Goal: Information Seeking & Learning: Understand process/instructions

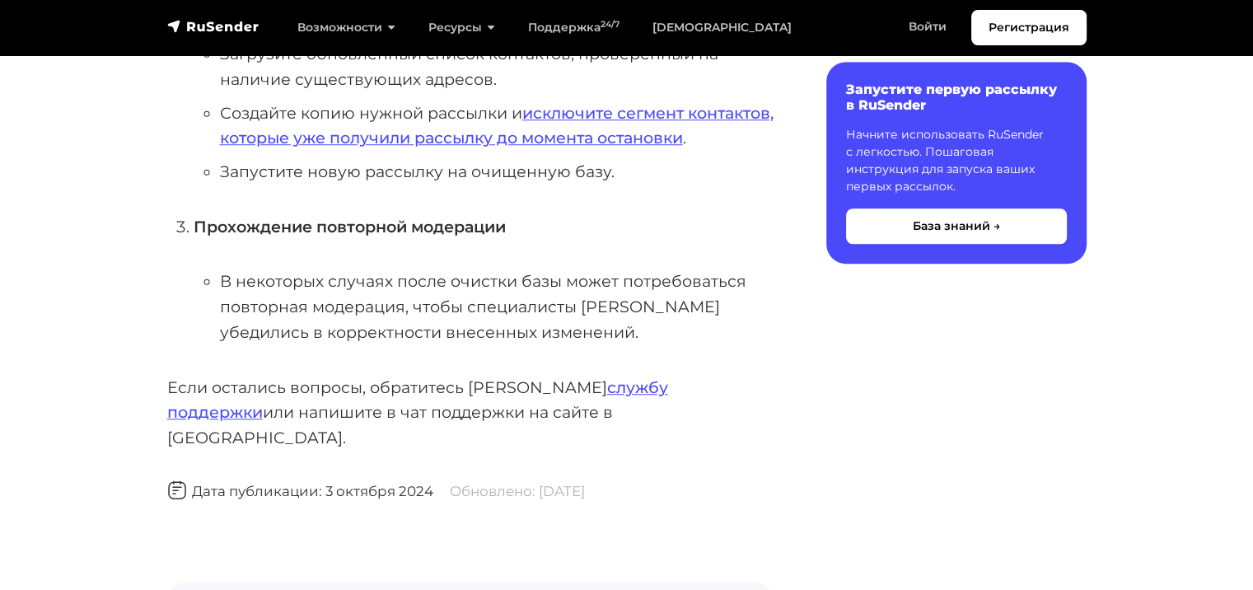
scroll to position [1236, 0]
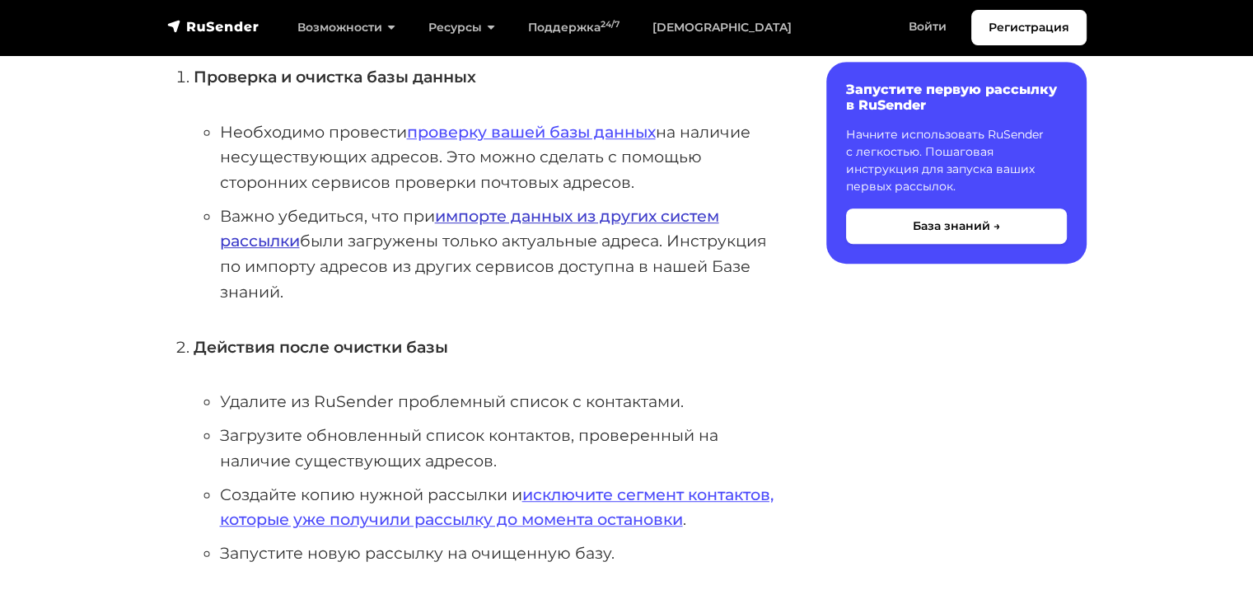
scroll to position [824, 0]
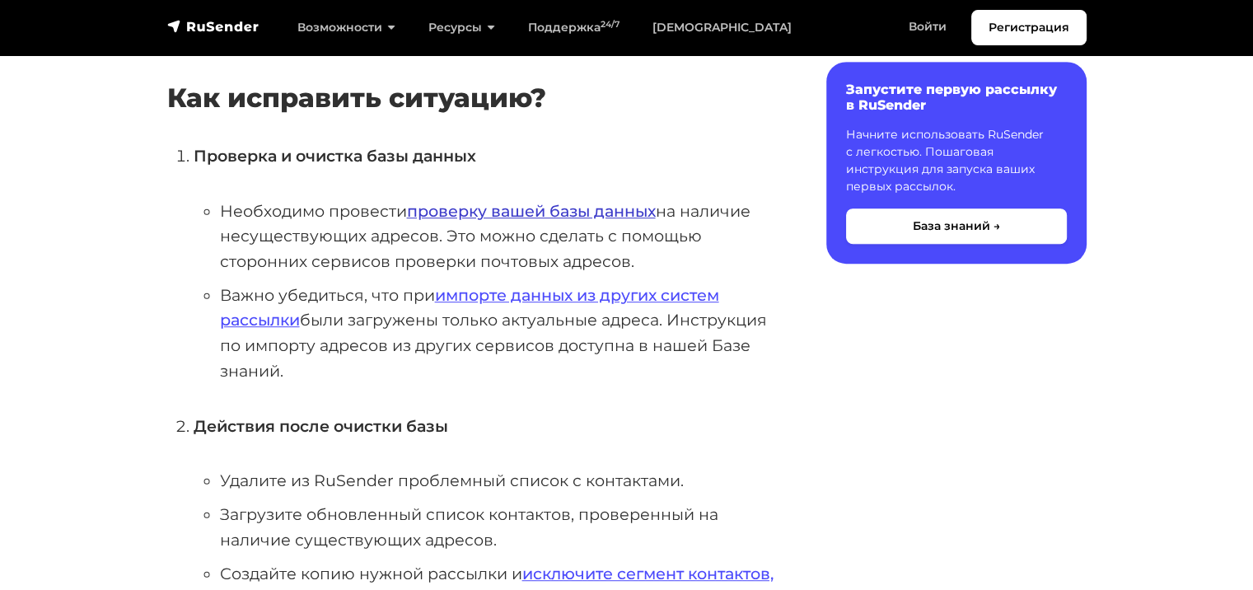
click at [506, 214] on link "проверку вашей базы данных" at bounding box center [531, 211] width 249 height 20
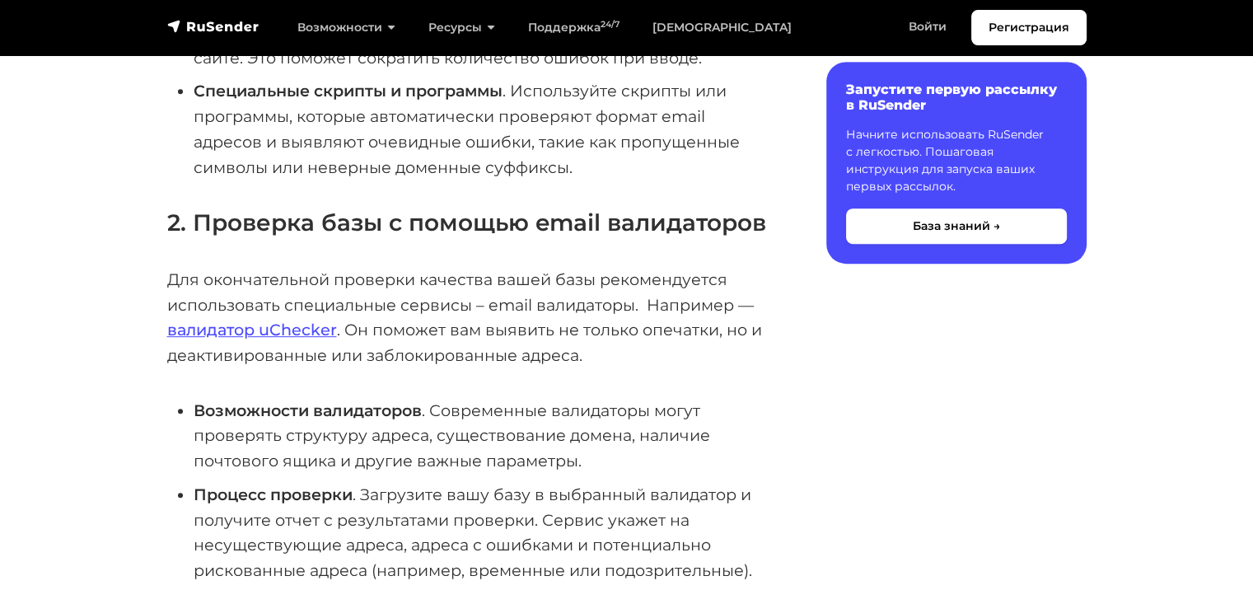
scroll to position [741, 0]
click at [265, 333] on link "валидатор uChecker" at bounding box center [252, 329] width 170 height 20
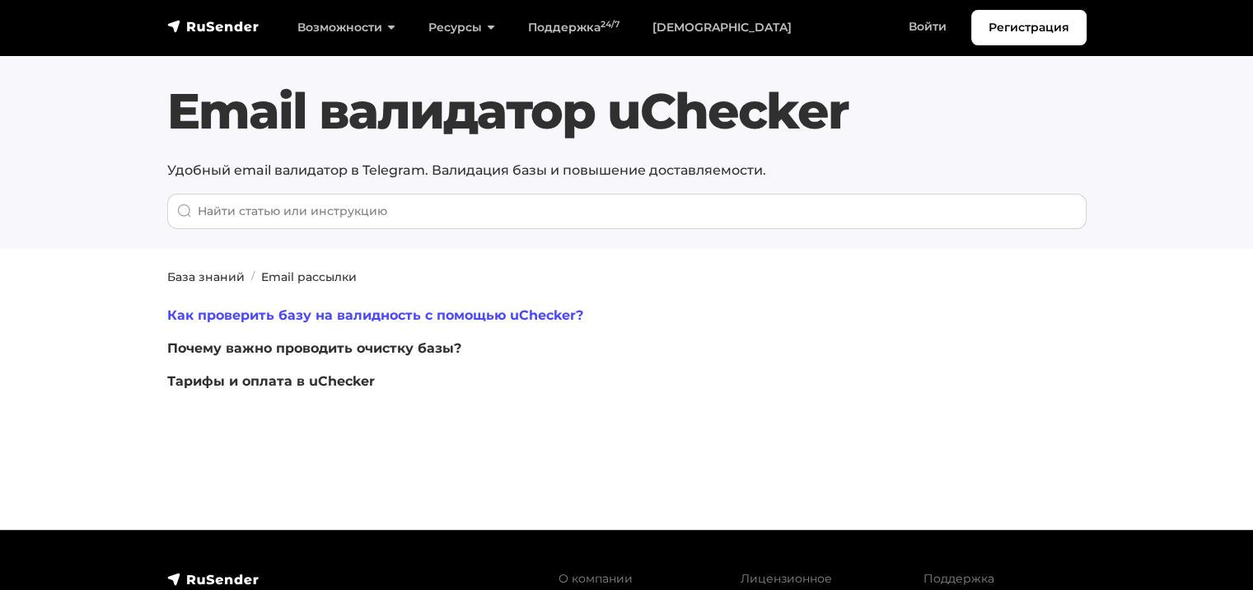
click at [477, 313] on link "Как проверить базу на валидность с помощью uChecker?" at bounding box center [375, 315] width 416 height 16
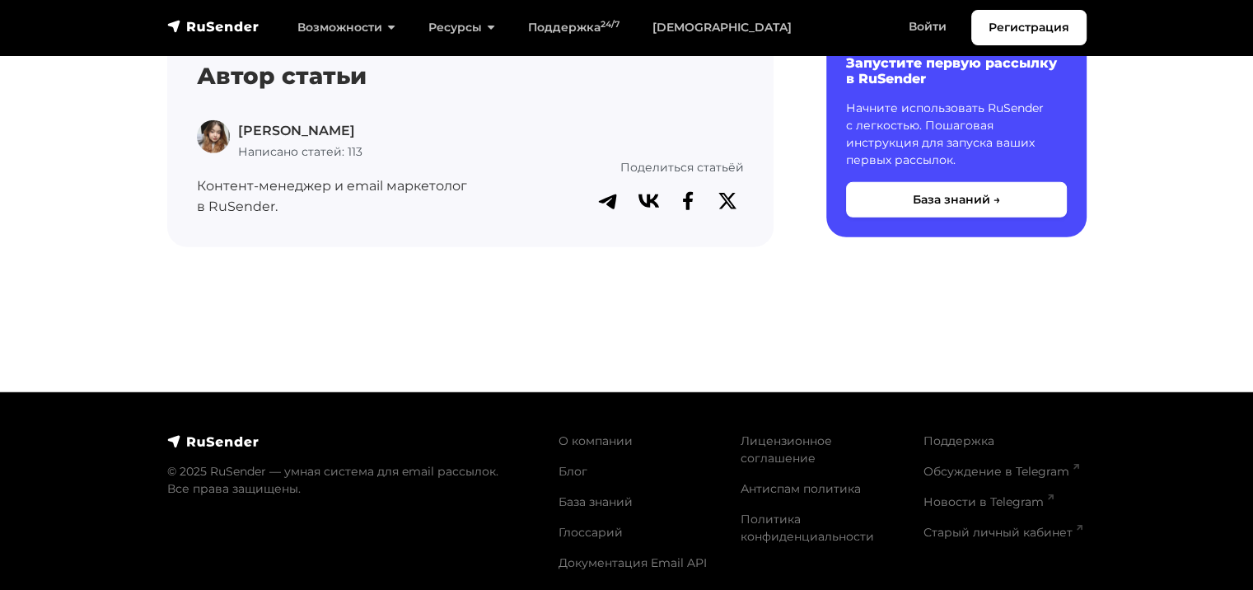
scroll to position [4695, 0]
